Goal: Task Accomplishment & Management: Complete application form

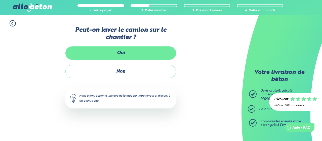
click at [132, 47] on label "Oui" at bounding box center [120, 52] width 111 height 13
click at [0, 0] on input "Oui" at bounding box center [0, 0] width 0 height 0
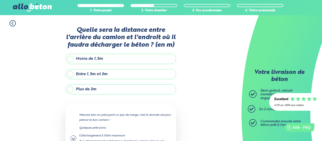
click at [126, 87] on label "Plus de 3m" at bounding box center [120, 89] width 111 height 10
click at [0, 0] on input "Plus de 3m" at bounding box center [0, 0] width 0 height 0
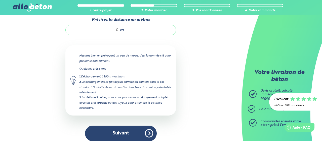
scroll to position [83, 0]
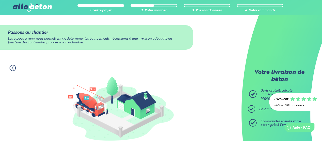
scroll to position [113, 0]
